Goal: Check status: Check status

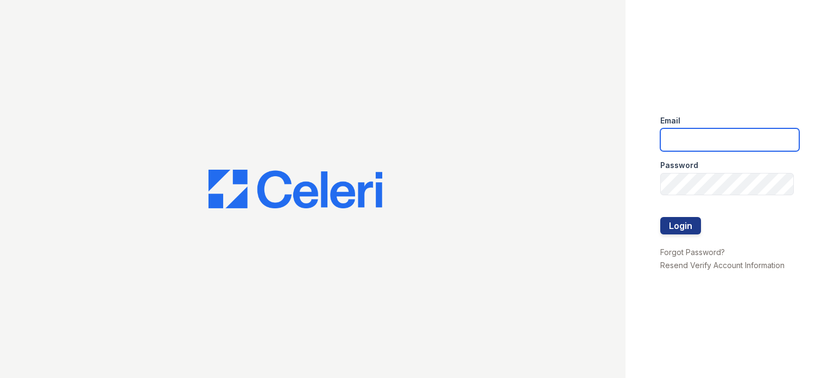
type input "[PERSON_NAME][EMAIL_ADDRESS][PERSON_NAME][DOMAIN_NAME]"
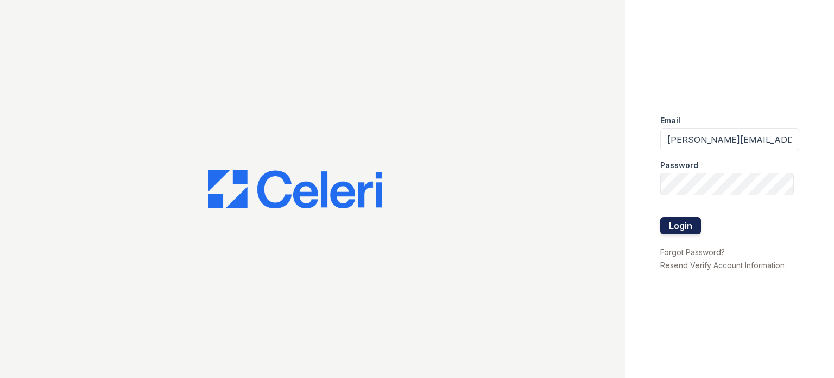
drag, startPoint x: 0, startPoint y: 0, endPoint x: 680, endPoint y: 222, distance: 715.4
click at [680, 222] on button "Login" at bounding box center [681, 225] width 41 height 17
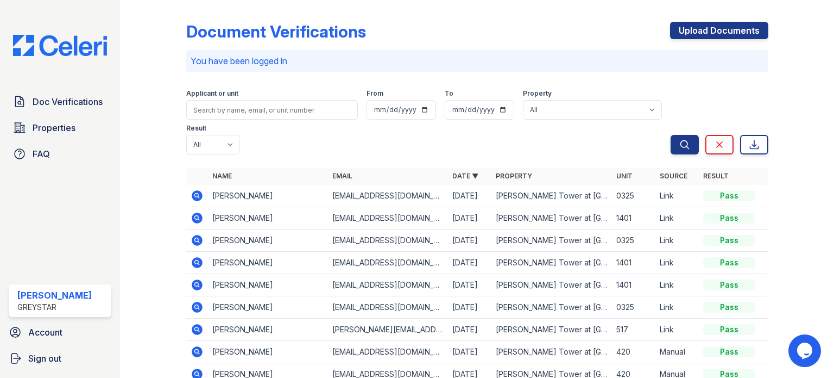
click at [198, 285] on icon at bounding box center [197, 284] width 13 height 13
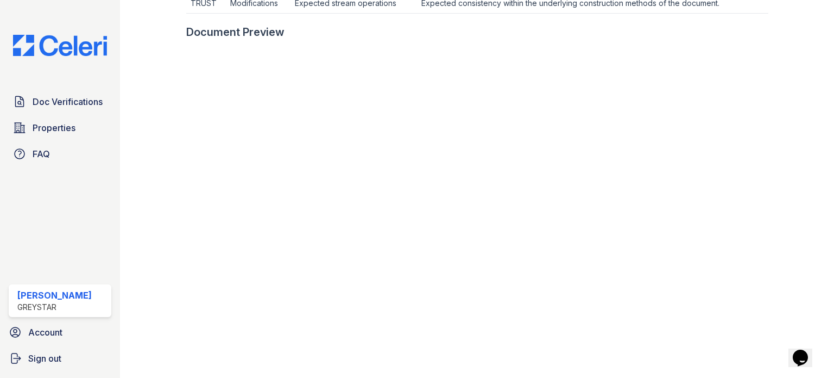
scroll to position [54, 0]
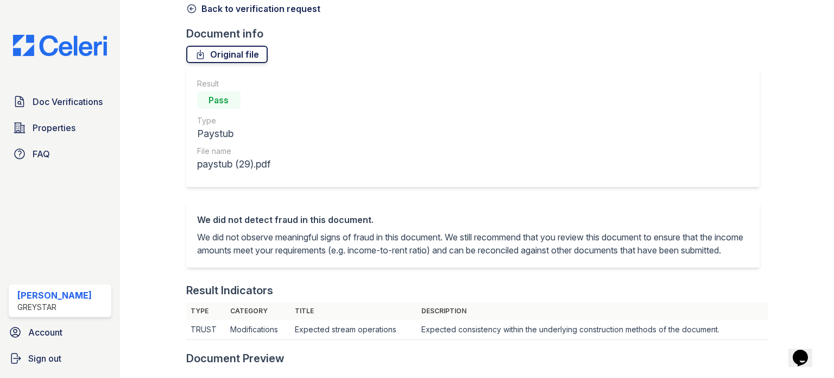
click at [206, 53] on link "Original file" at bounding box center [226, 54] width 81 height 17
